Goal: Contribute content

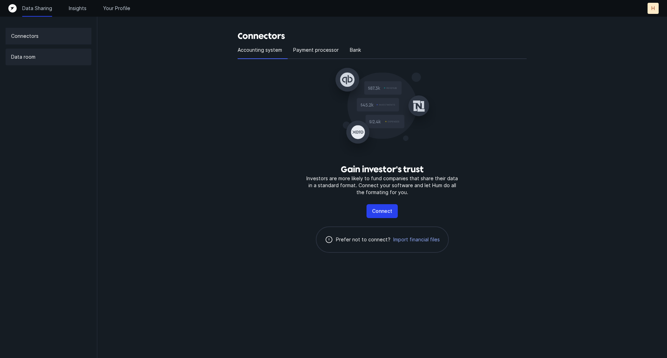
click at [19, 55] on p "Data room" at bounding box center [23, 57] width 24 height 8
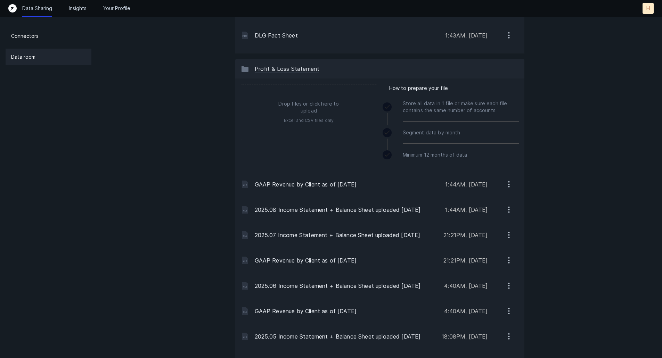
scroll to position [208, 0]
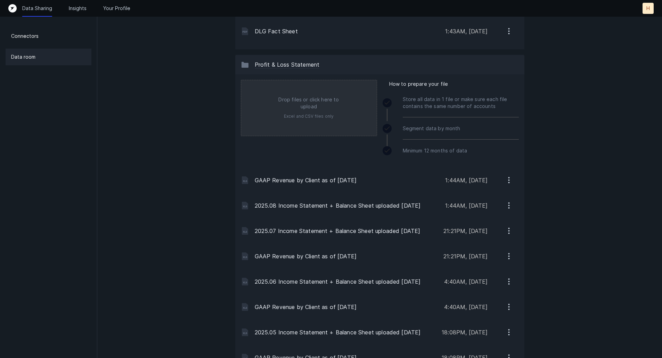
click at [324, 113] on input "file" at bounding box center [308, 108] width 135 height 56
type input "C:\fakepath\2025.09 Income Statement + Balance Sheet uploaded [DATE].xlsx"
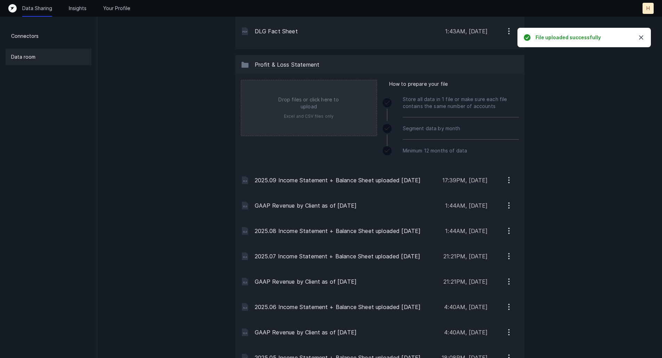
click at [310, 111] on input "file" at bounding box center [308, 108] width 135 height 56
type input "C:\fakepath\GAAP Revenue by Client as of [DATE].xlsx"
